Goal: Check status: Check status

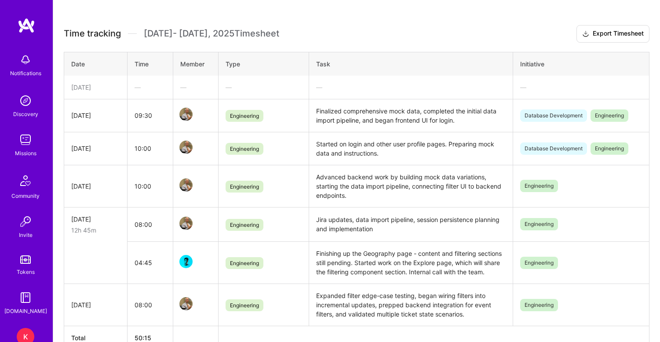
scroll to position [195, 0]
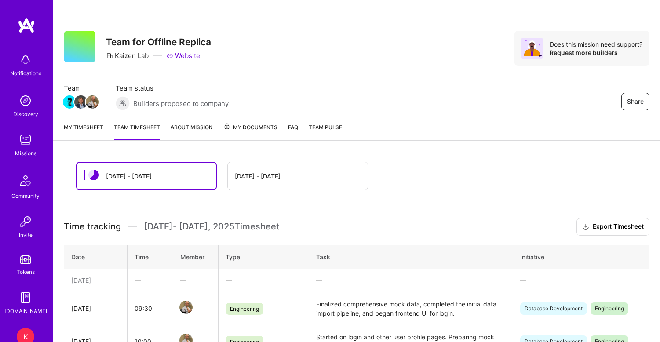
click at [85, 128] on link "My timesheet" at bounding box center [84, 132] width 40 height 18
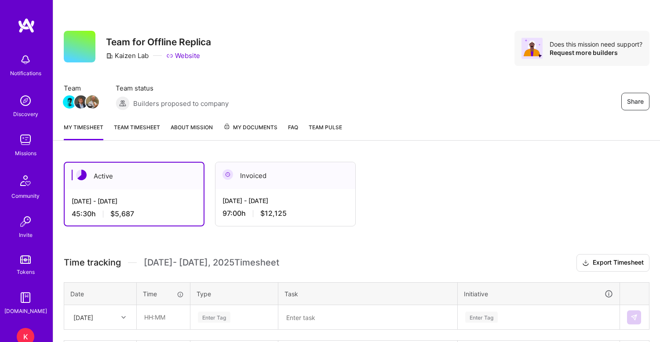
click at [261, 211] on span "$12,125" at bounding box center [273, 213] width 26 height 9
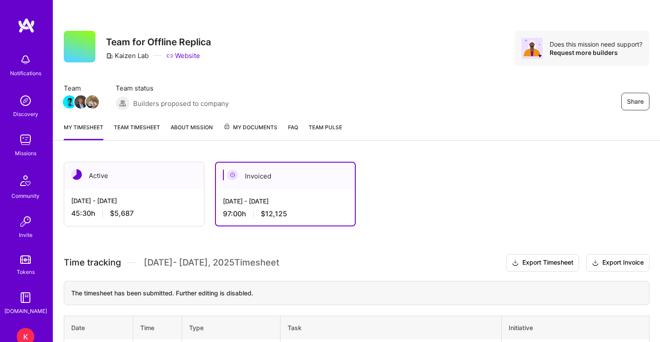
click at [120, 207] on div "Aug 16 - Aug 31, 2025 45:30 h $5,687" at bounding box center [134, 207] width 140 height 36
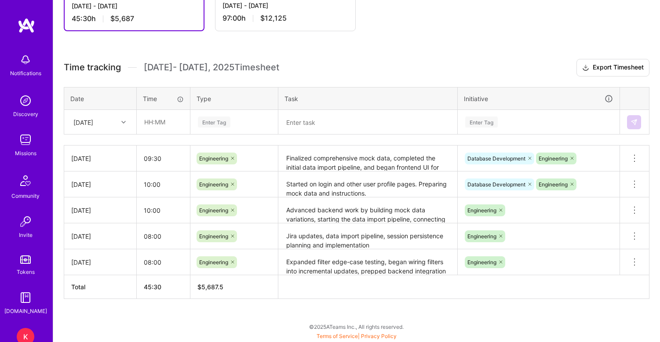
scroll to position [195, 0]
